Goal: Navigation & Orientation: Understand site structure

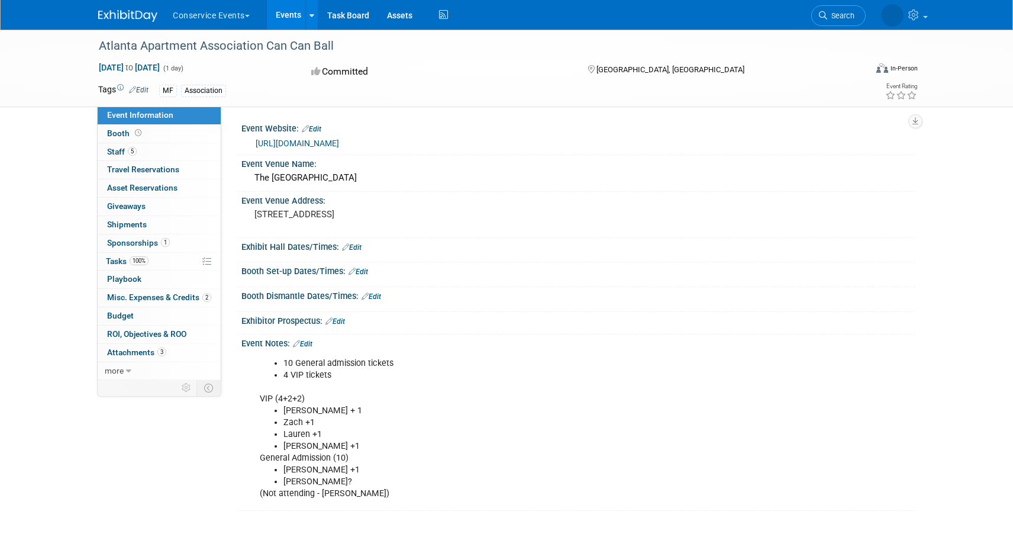
click at [339, 144] on link "[URL][DOMAIN_NAME]" at bounding box center [297, 142] width 83 height 9
click at [128, 157] on link "5 Staff 5" at bounding box center [159, 152] width 123 height 18
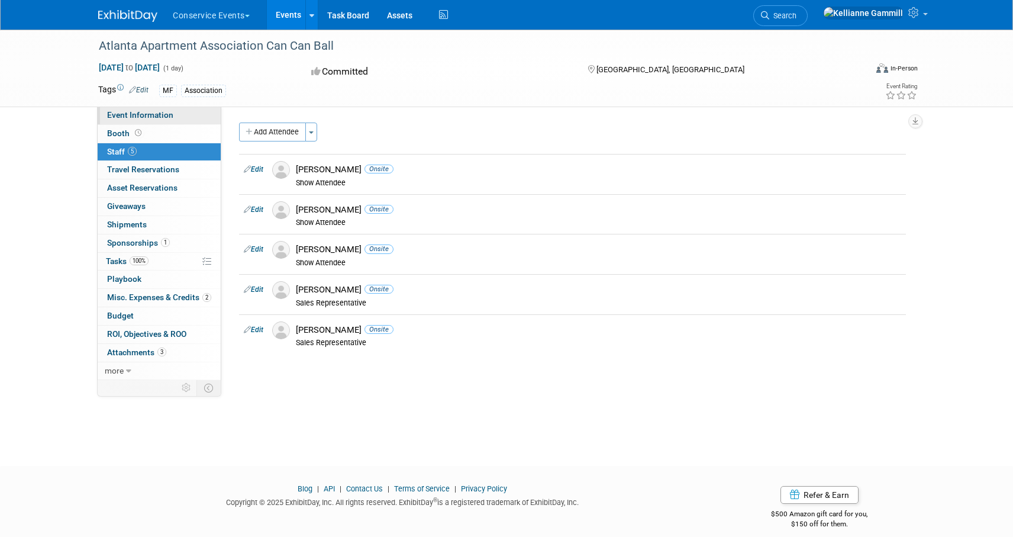
click at [158, 118] on span "Event Information" at bounding box center [140, 114] width 66 height 9
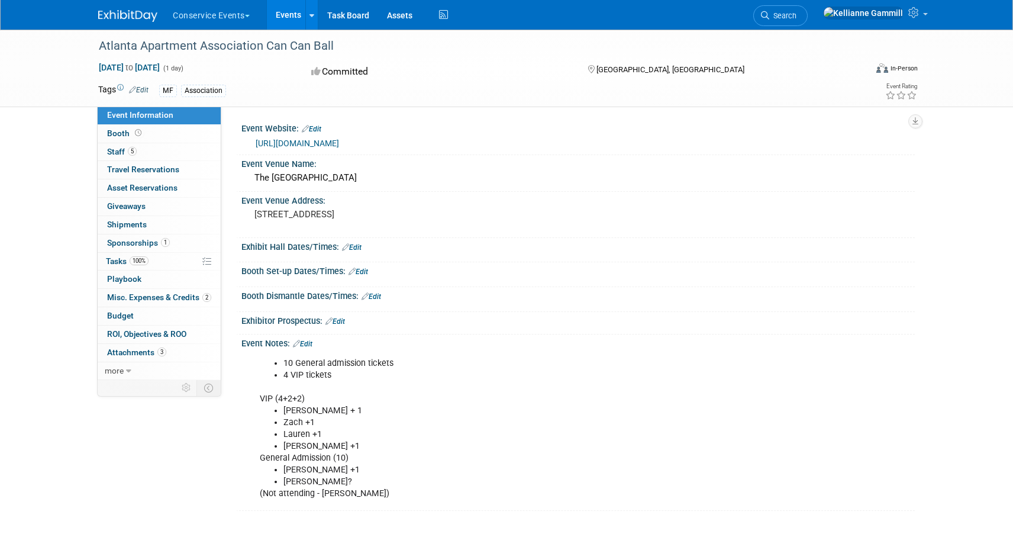
scroll to position [101, 0]
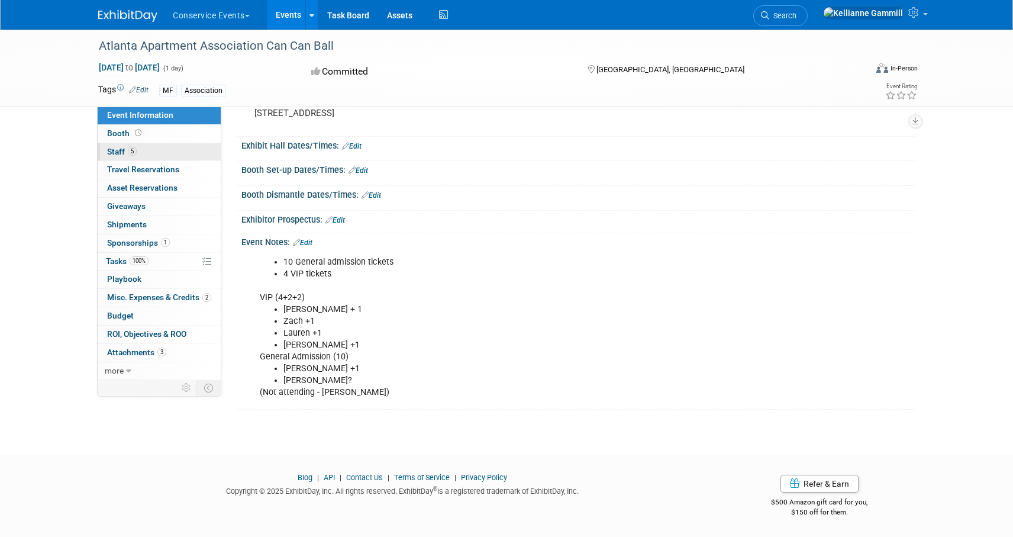
click at [148, 156] on link "5 Staff 5" at bounding box center [159, 152] width 123 height 18
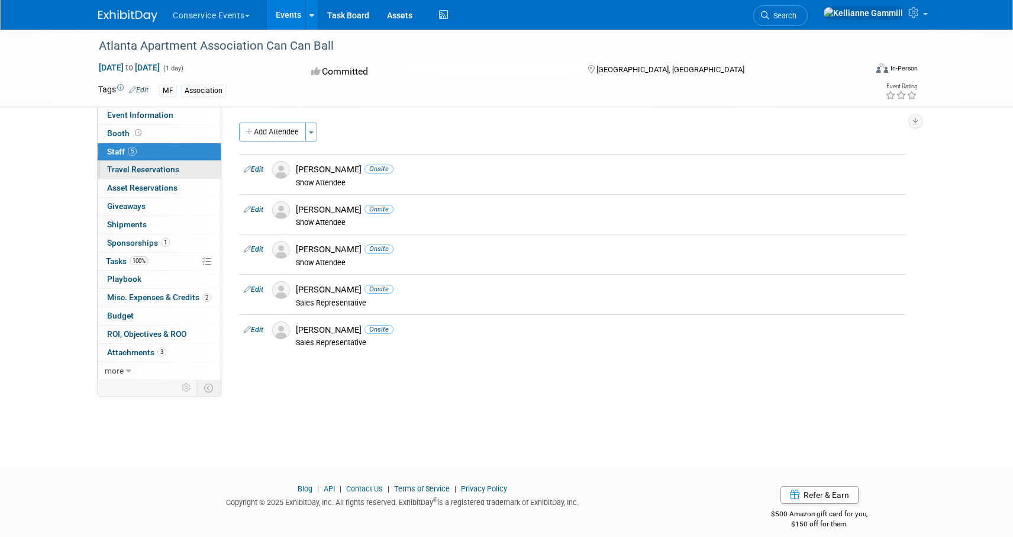
click at [173, 178] on link "0 Travel Reservations 0" at bounding box center [159, 170] width 123 height 18
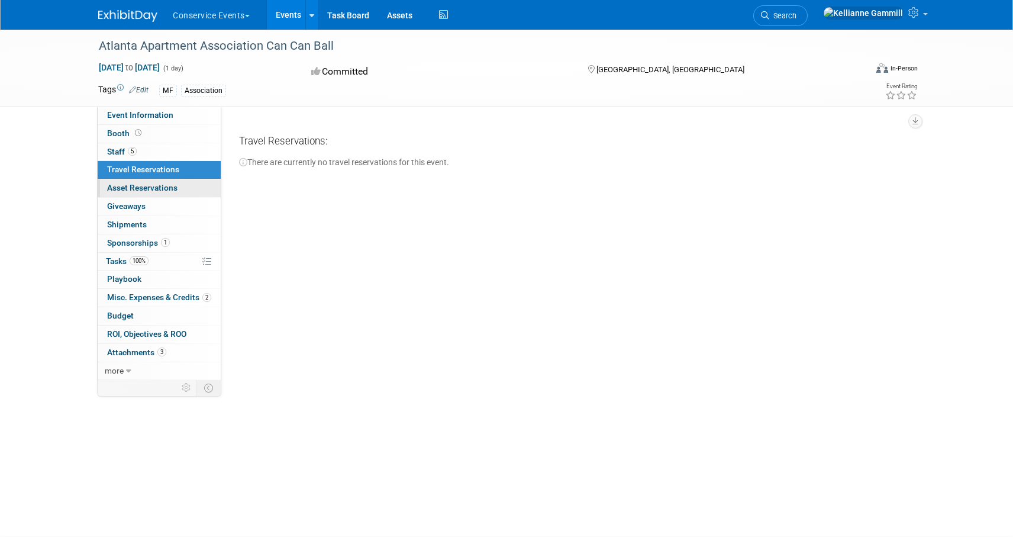
click at [176, 186] on span "Asset Reservations 0" at bounding box center [142, 187] width 70 height 9
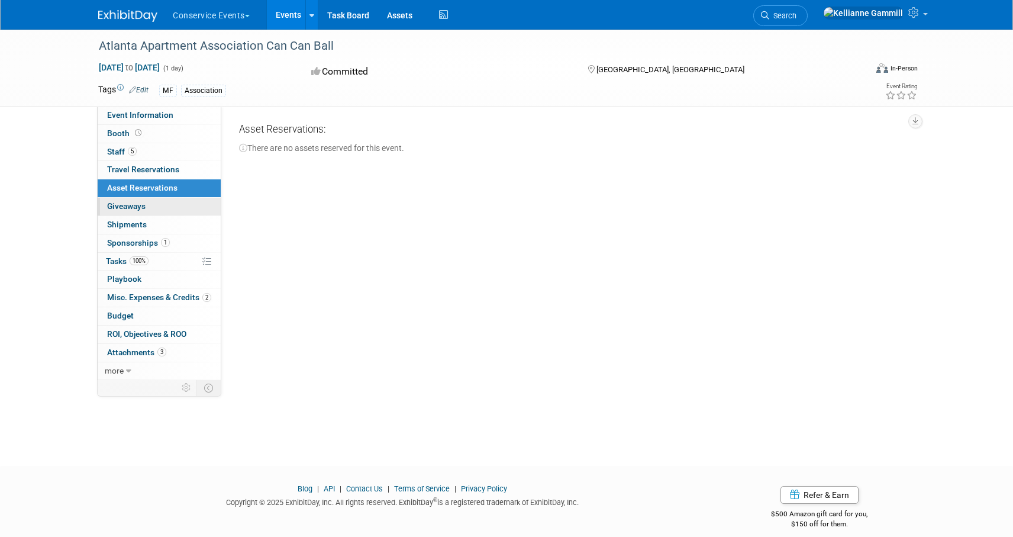
click at [176, 203] on link "0 Giveaways 0" at bounding box center [159, 207] width 123 height 18
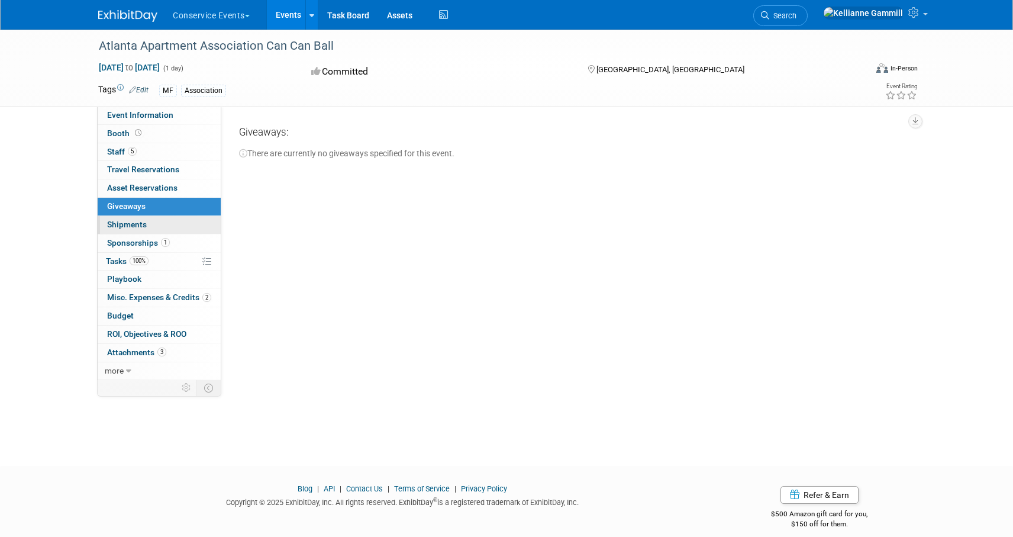
click at [175, 223] on link "0 Shipments 0" at bounding box center [159, 225] width 123 height 18
click at [186, 241] on link "1 Sponsorships 1" at bounding box center [159, 243] width 123 height 18
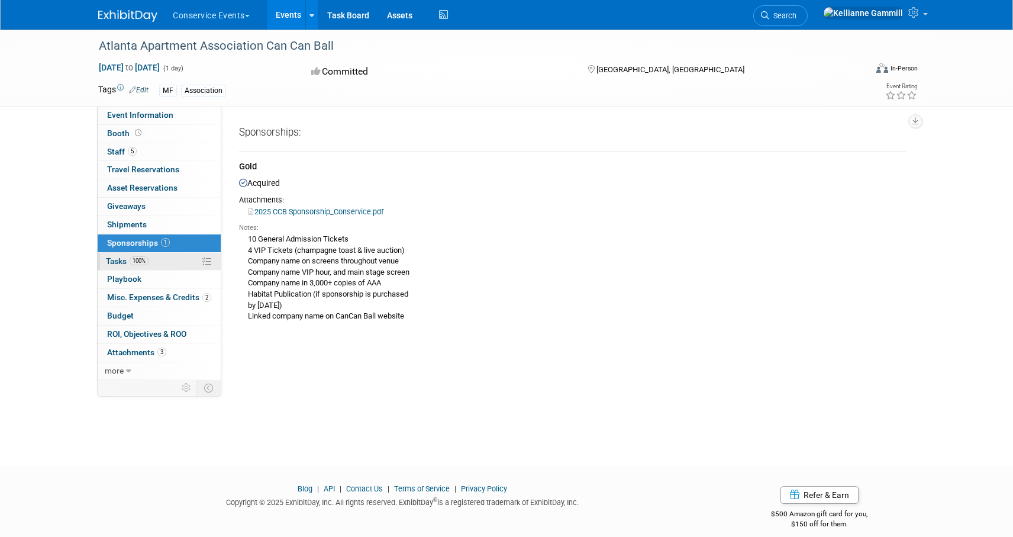
click at [185, 267] on link "100% Tasks 100%" at bounding box center [159, 262] width 123 height 18
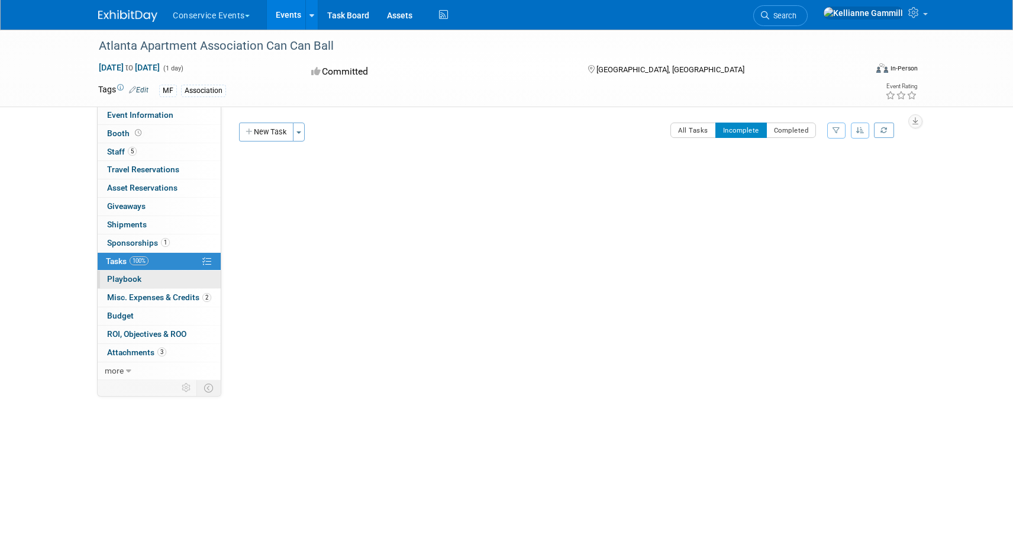
click at [178, 285] on link "0 Playbook 0" at bounding box center [159, 279] width 123 height 18
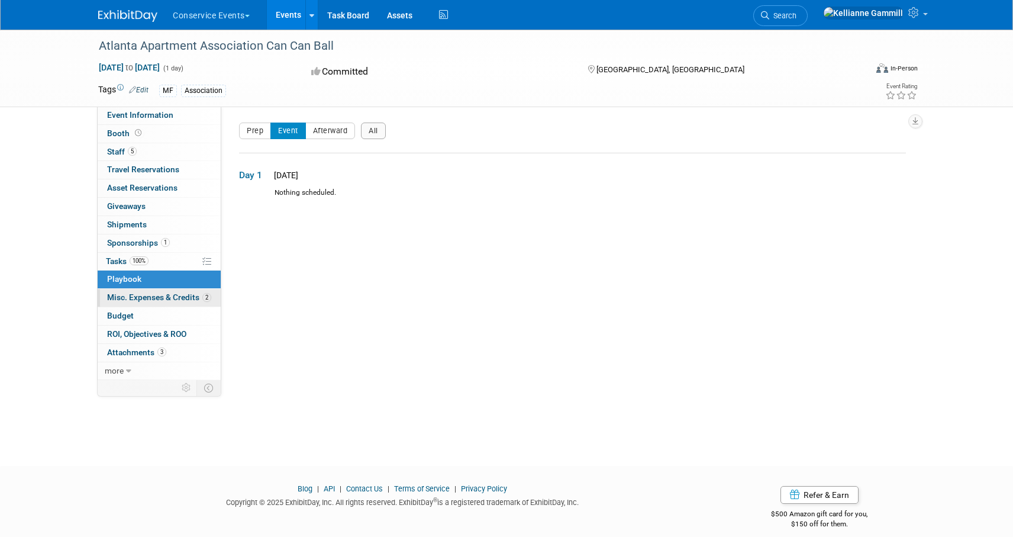
click at [176, 296] on span "Misc. Expenses & Credits 2" at bounding box center [159, 296] width 104 height 9
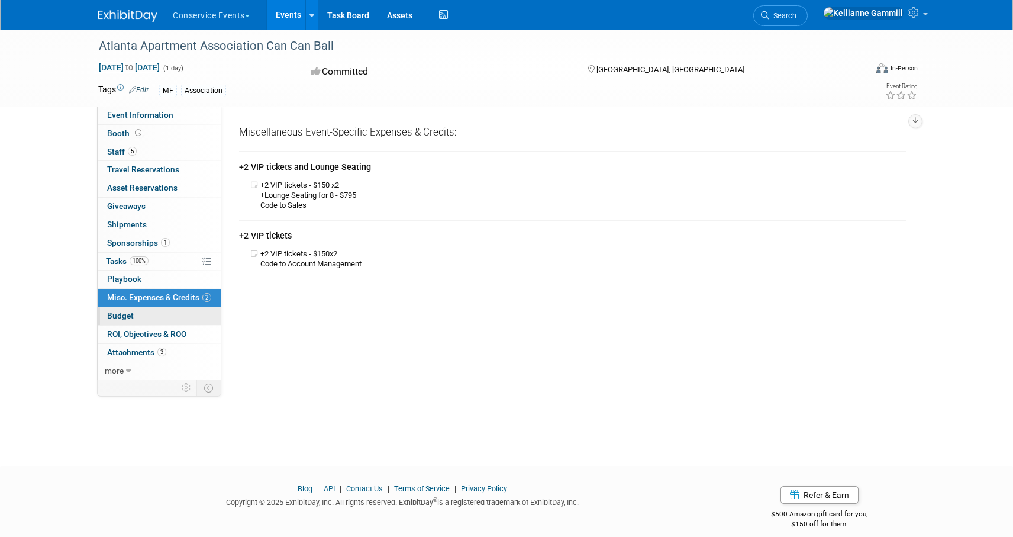
click at [176, 312] on link "Budget" at bounding box center [159, 316] width 123 height 18
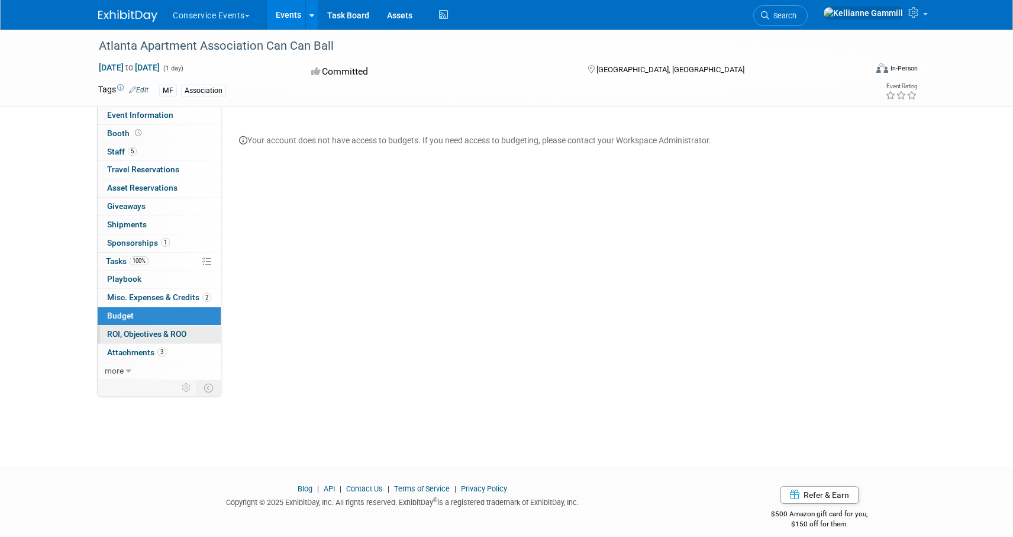
click at [176, 329] on span "ROI, Objectives & ROO 0" at bounding box center [146, 333] width 79 height 9
